Goal: Task Accomplishment & Management: Complete application form

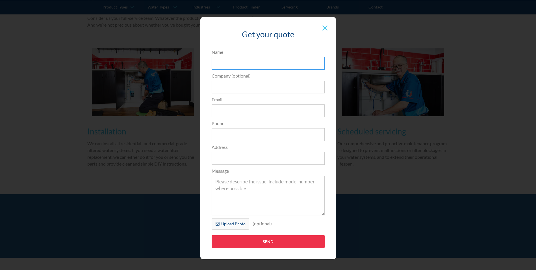
drag, startPoint x: 0, startPoint y: 0, endPoint x: 248, endPoint y: 59, distance: 254.9
click at [248, 59] on input "Name" at bounding box center [268, 63] width 113 height 13
type input "[PERSON_NAME]"
click at [289, 90] on input "Company (optional)" at bounding box center [268, 87] width 113 height 13
type input "Department of Communities - Child protection"
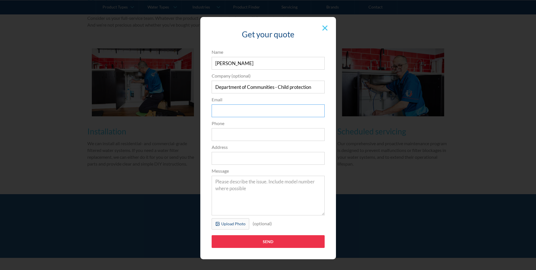
click at [284, 115] on input "Email" at bounding box center [268, 110] width 113 height 13
click at [291, 114] on input "Email" at bounding box center [268, 110] width 113 height 13
type input "b"
type input "[EMAIL_ADDRESS][DOMAIN_NAME]"
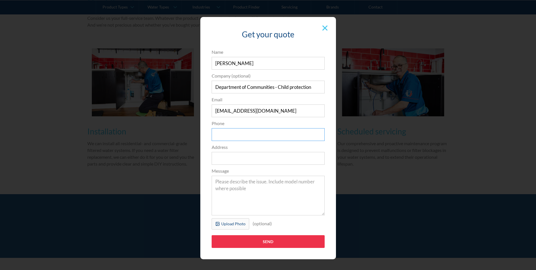
click at [279, 135] on input "Phone" at bounding box center [268, 134] width 113 height 13
click at [270, 136] on input "62773888" at bounding box center [268, 134] width 113 height 13
type input "62773888"
click at [323, 29] on img at bounding box center [325, 27] width 5 height 5
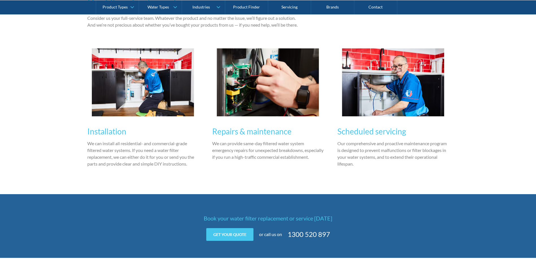
click at [432, 193] on div "Our filtered water system services Consider us your full-service team. Whatever…" at bounding box center [268, 80] width 362 height 227
click at [297, 3] on link "Servicing" at bounding box center [289, 7] width 43 height 14
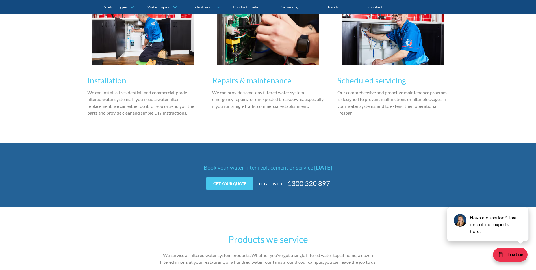
scroll to position [707, 0]
